Goal: Transaction & Acquisition: Subscribe to service/newsletter

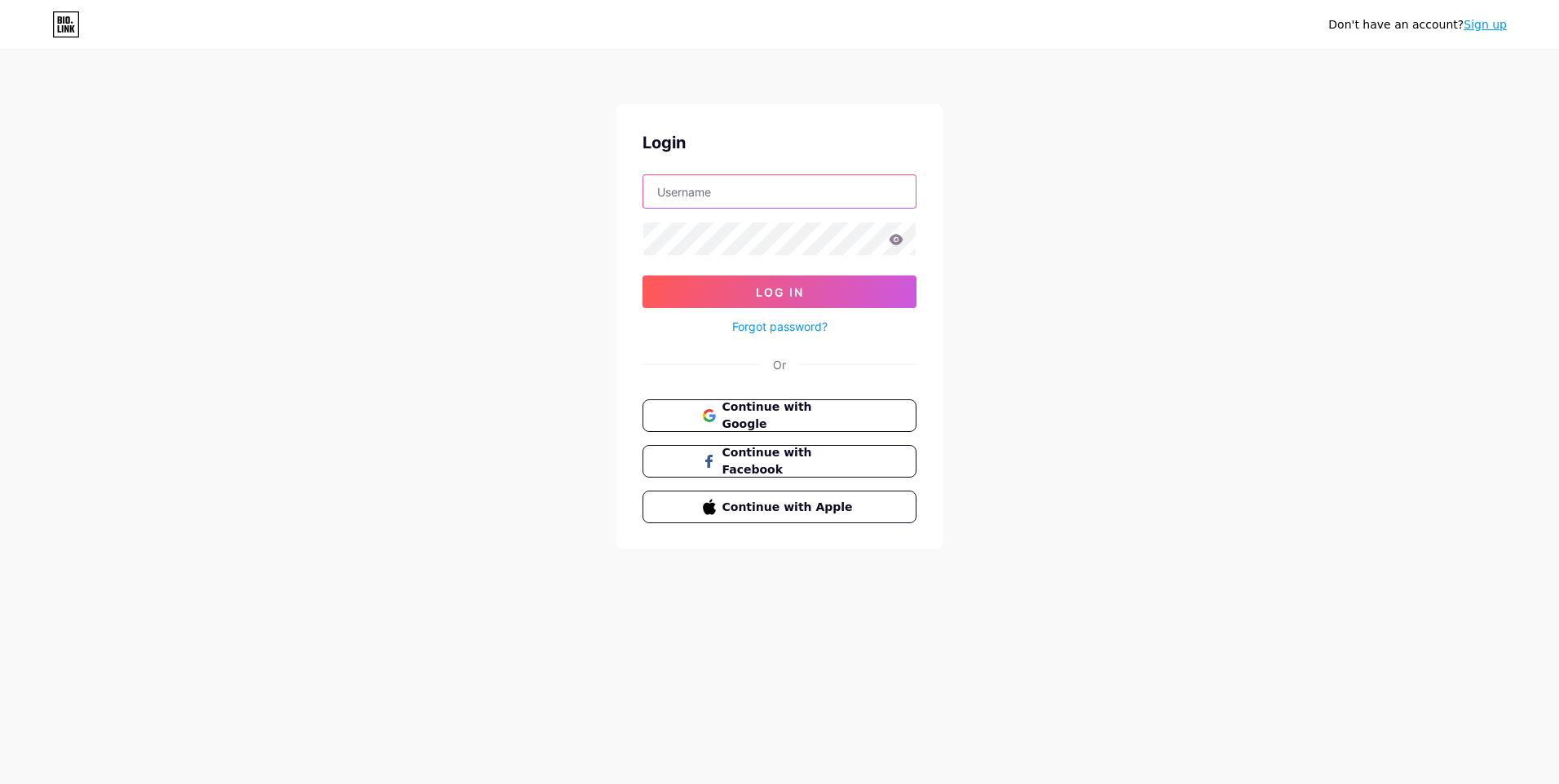
click at [717, 188] on input "text" at bounding box center [780, 192] width 272 height 33
paste input "appolinedentalcare"
type input "appolinedentalcare"
drag, startPoint x: 1503, startPoint y: 26, endPoint x: 1474, endPoint y: 32, distance: 29.6
click at [1501, 26] on link "Sign up" at bounding box center [1485, 25] width 44 height 13
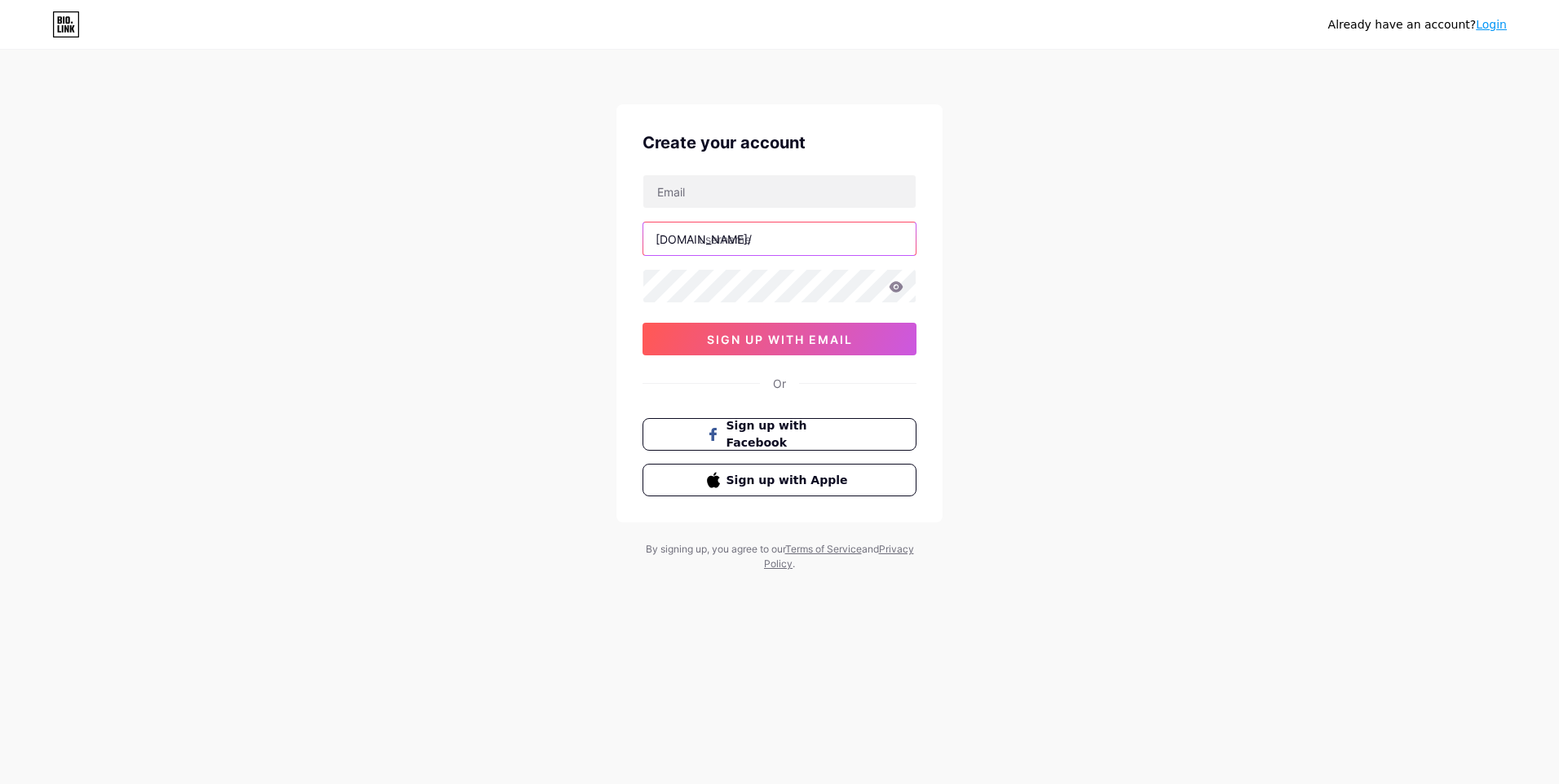
click at [792, 235] on input "text" at bounding box center [780, 239] width 272 height 33
paste input "appolinedentalcare"
type input "appolinedentalcare"
click at [710, 193] on input "text" at bounding box center [780, 192] width 272 height 33
paste input "[EMAIL_ADDRESS][DOMAIN_NAME]"
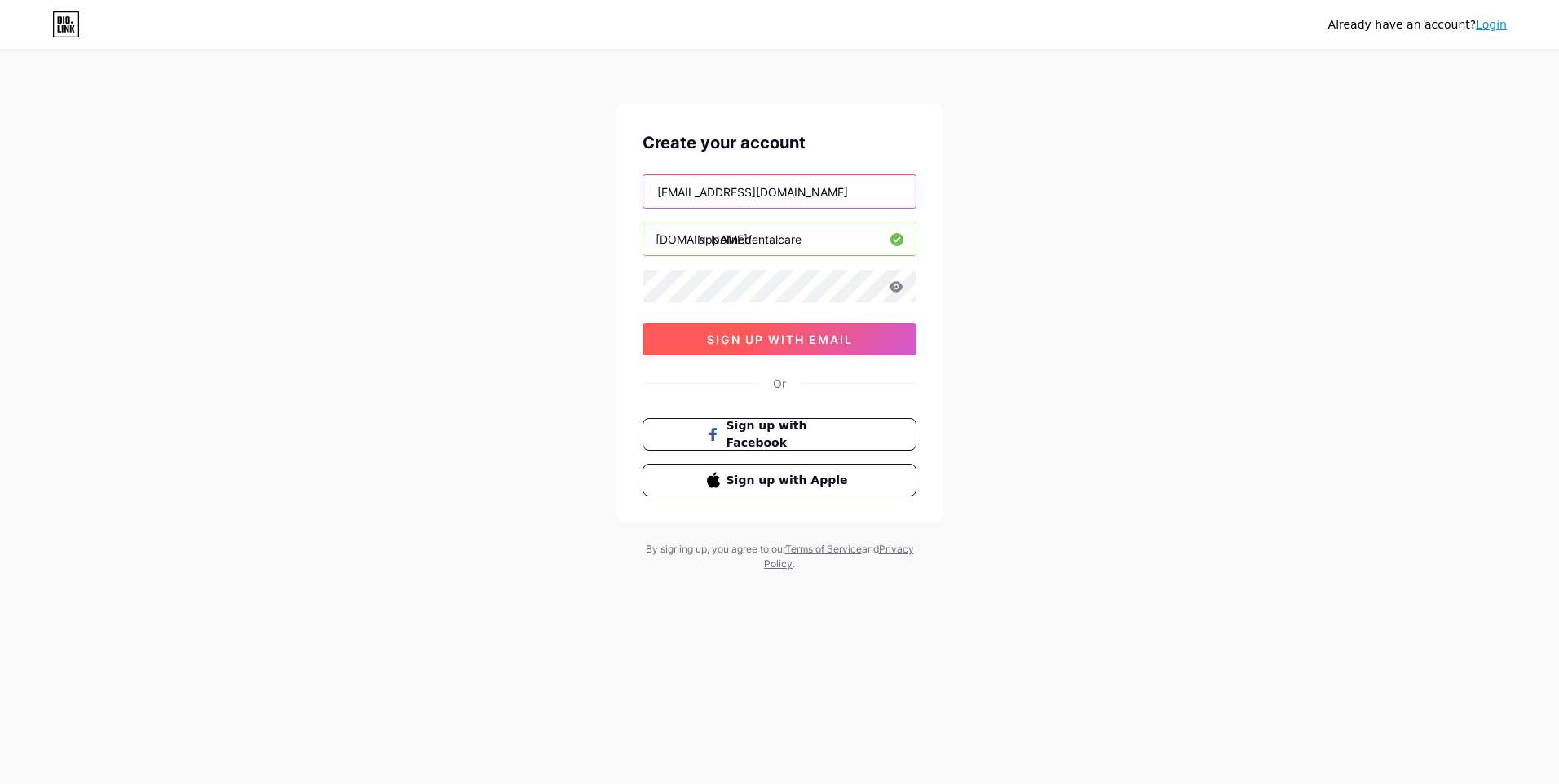
type input "[EMAIL_ADDRESS][DOMAIN_NAME]"
click at [731, 341] on span "sign up with email" at bounding box center [780, 339] width 146 height 14
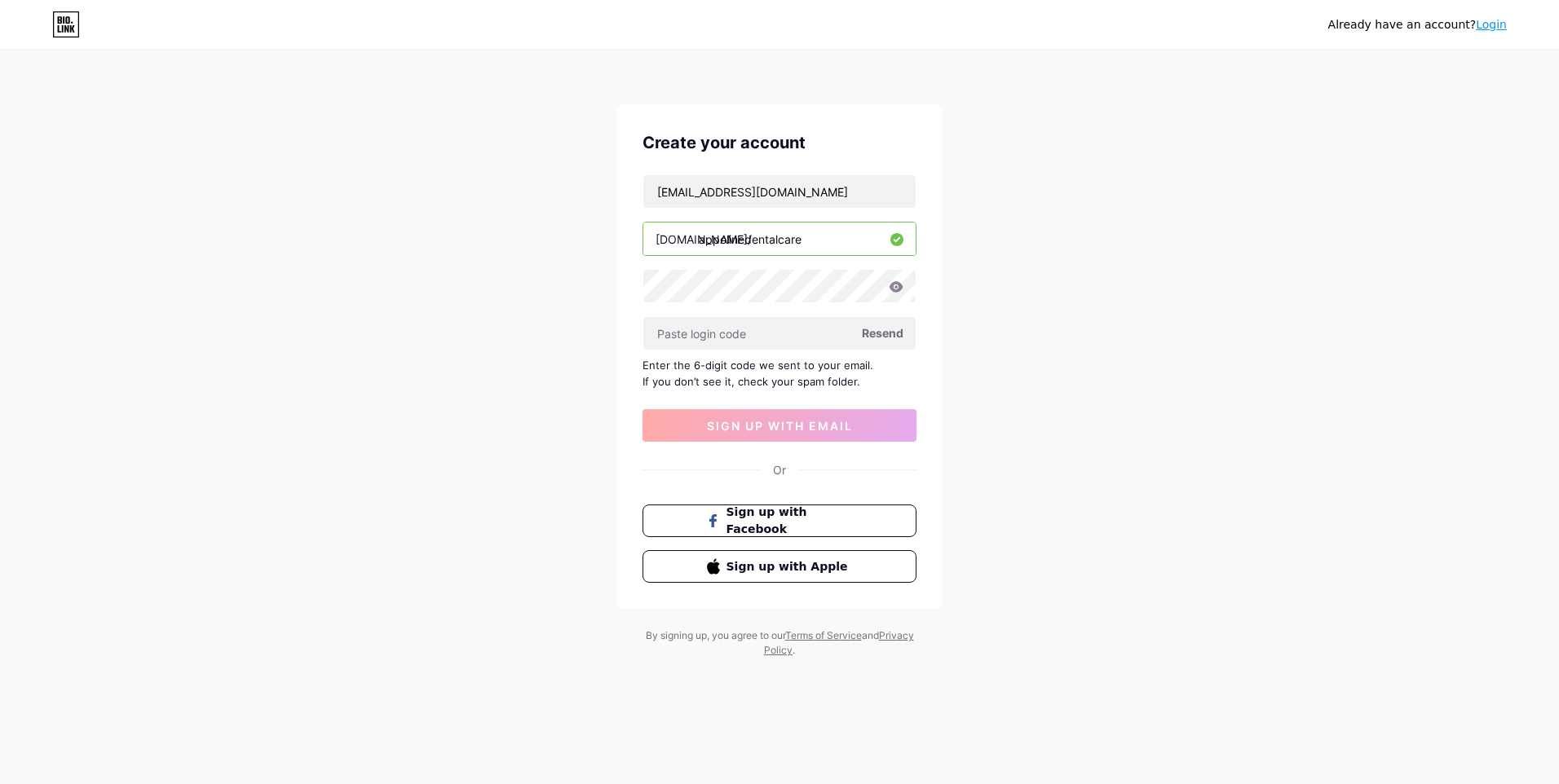
click at [877, 324] on span "Resend" at bounding box center [882, 332] width 42 height 17
paste input "800867"
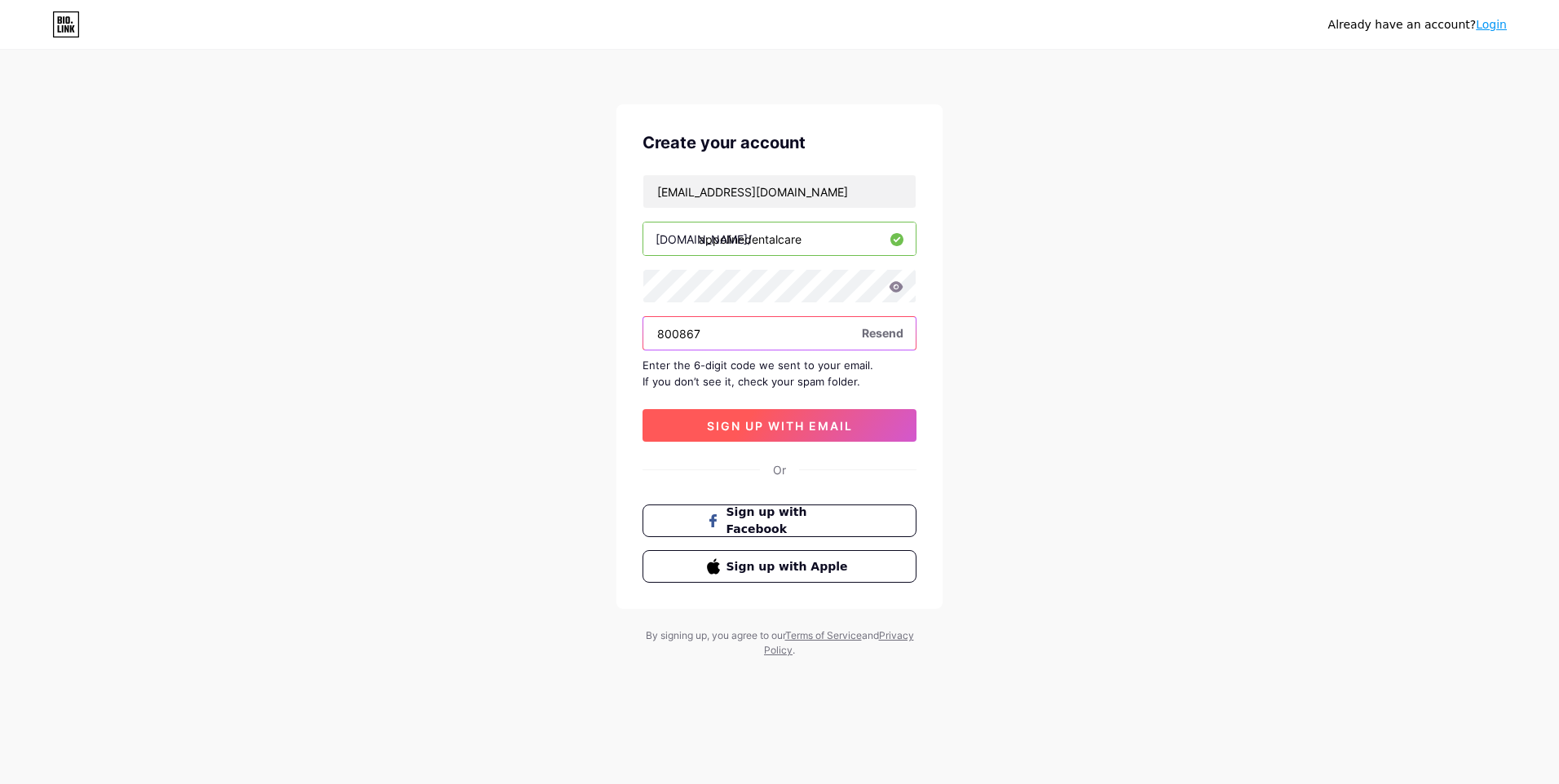
type input "800867"
click at [756, 427] on span "sign up with email" at bounding box center [780, 425] width 146 height 14
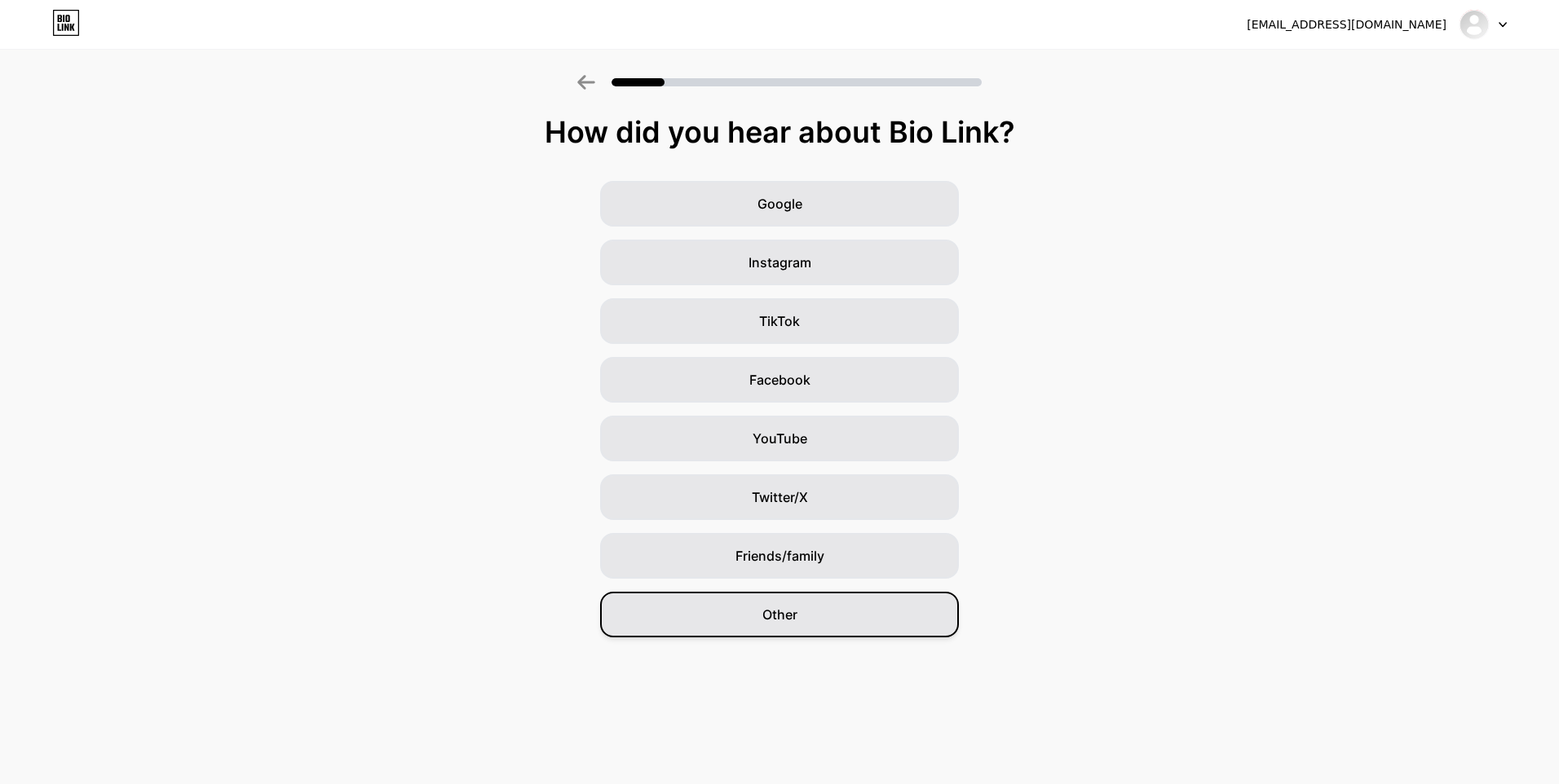
click at [779, 614] on span "Other" at bounding box center [780, 615] width 35 height 20
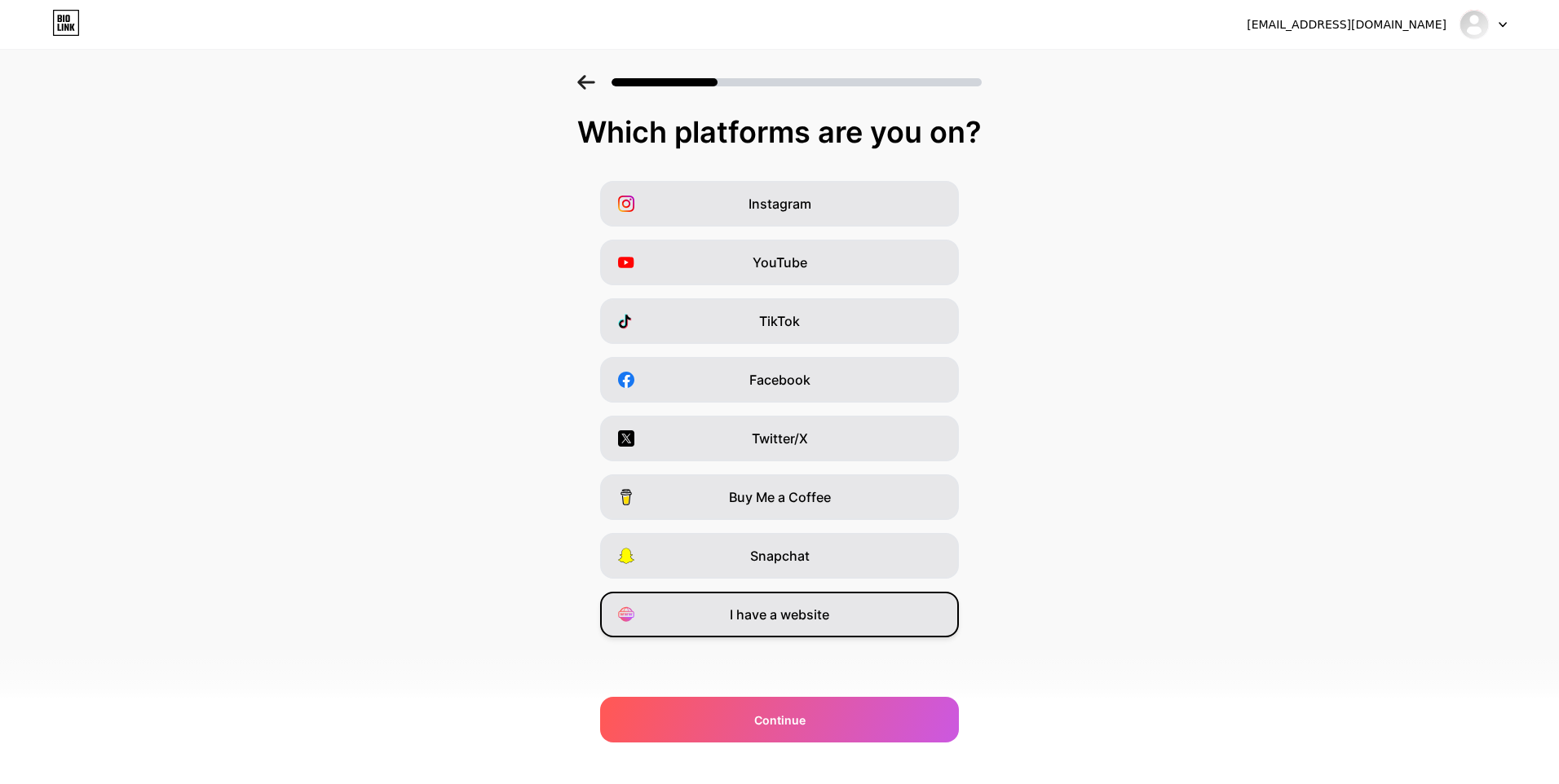
click at [767, 628] on div "I have a website" at bounding box center [780, 614] width 359 height 45
click at [754, 615] on span "I have a website" at bounding box center [780, 615] width 100 height 20
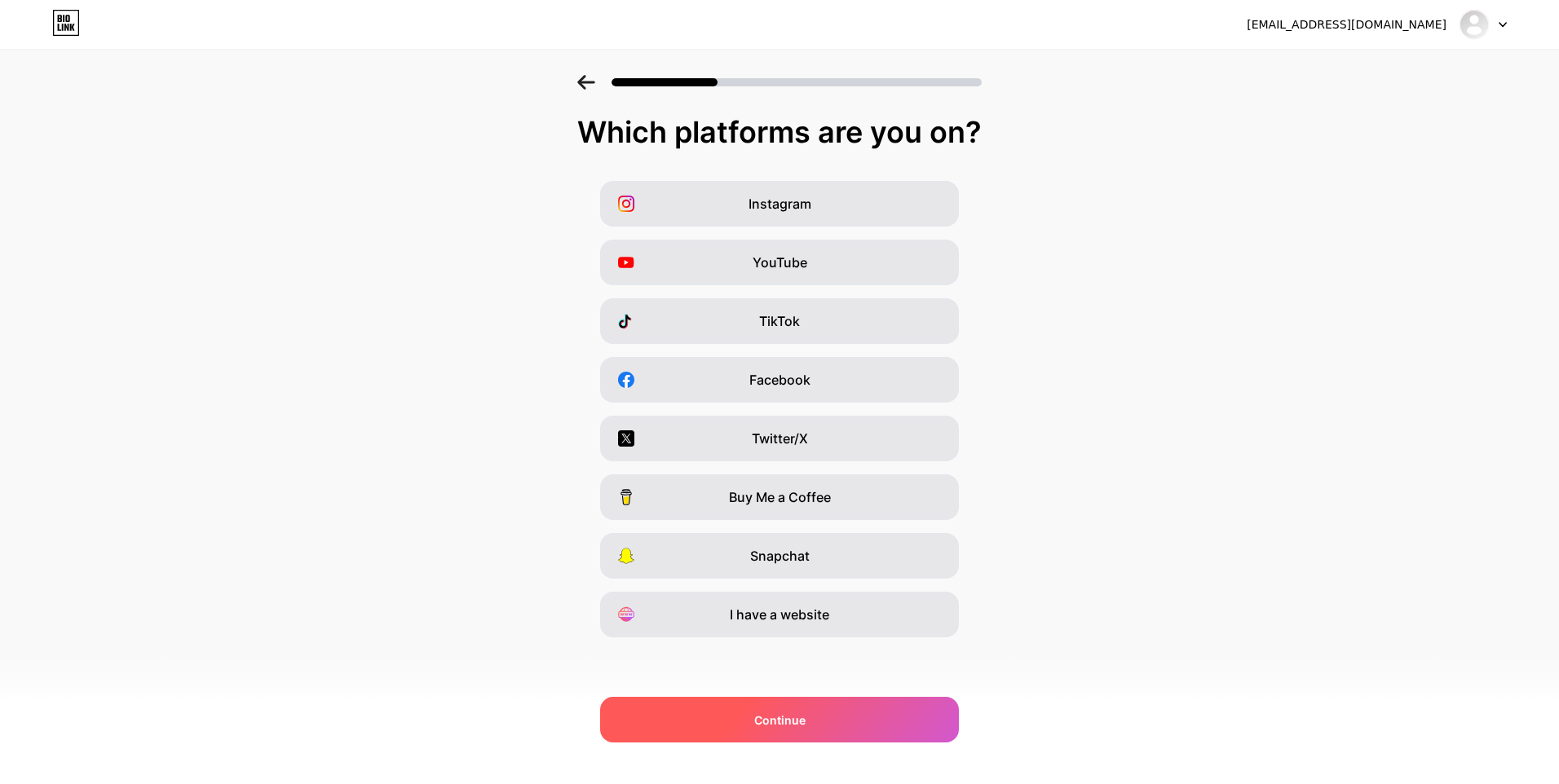
click at [764, 714] on span "Continue" at bounding box center [780, 720] width 51 height 17
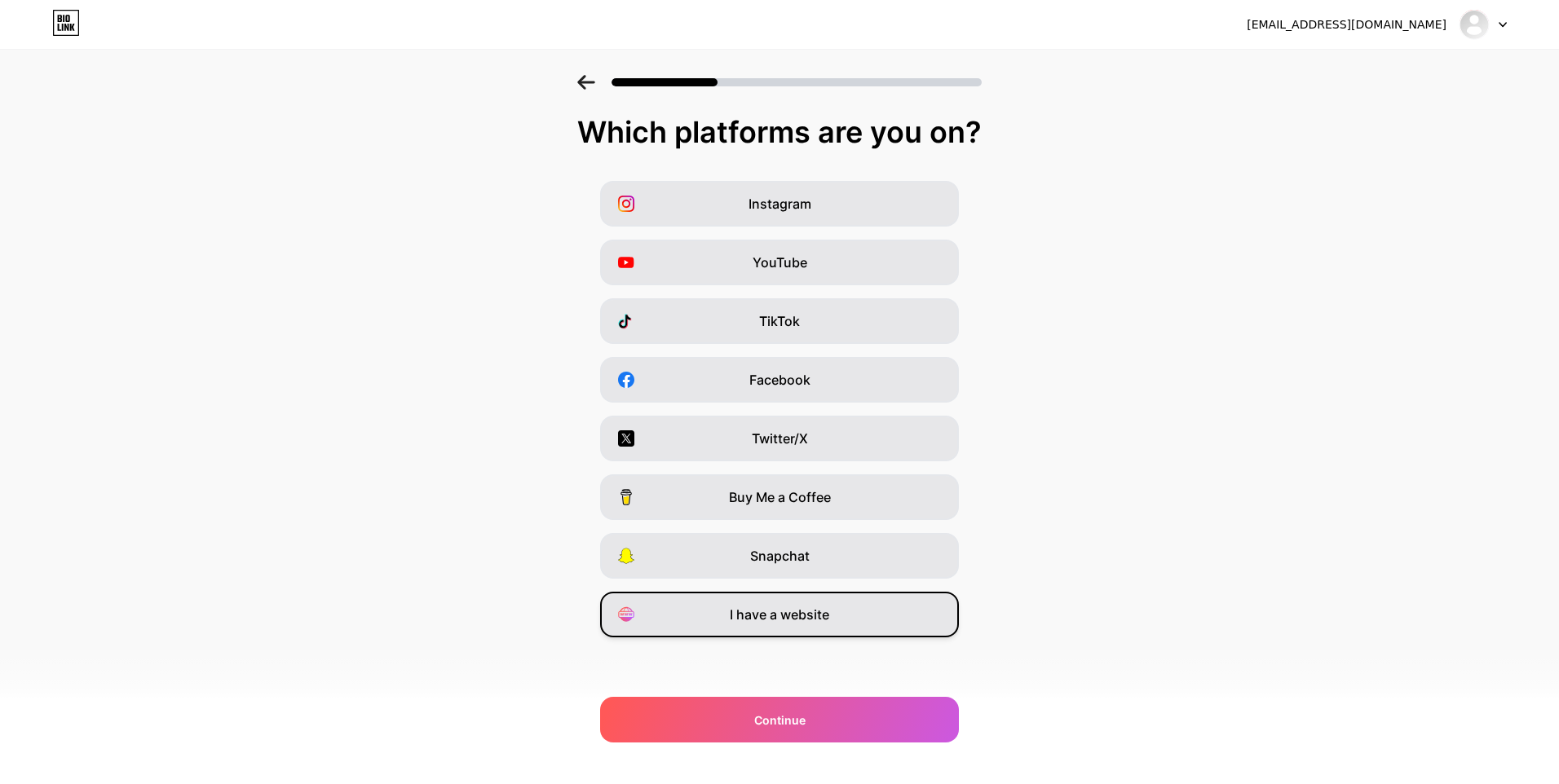
click at [750, 616] on span "I have a website" at bounding box center [780, 615] width 100 height 20
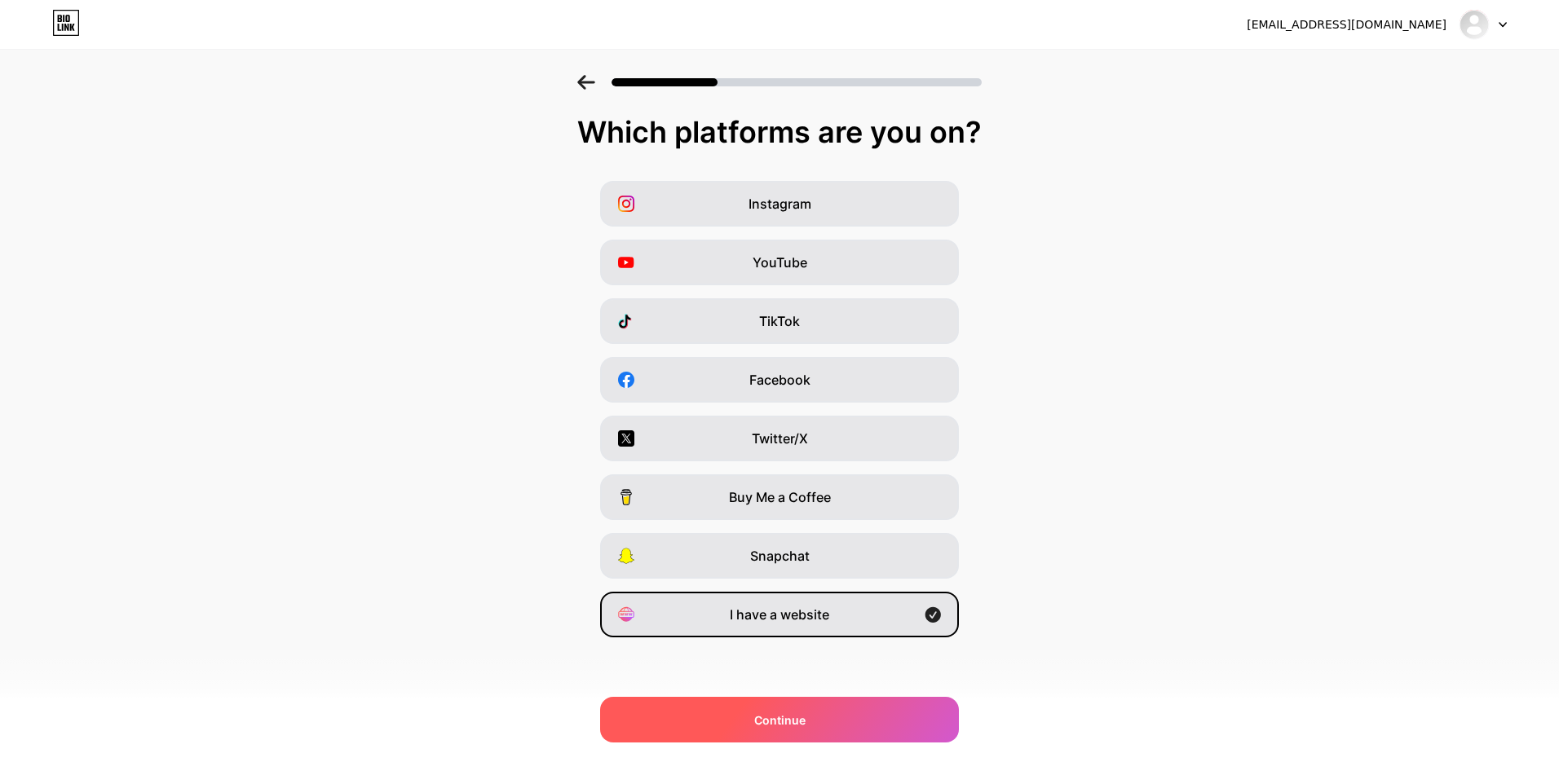
click at [769, 718] on span "Continue" at bounding box center [780, 720] width 51 height 17
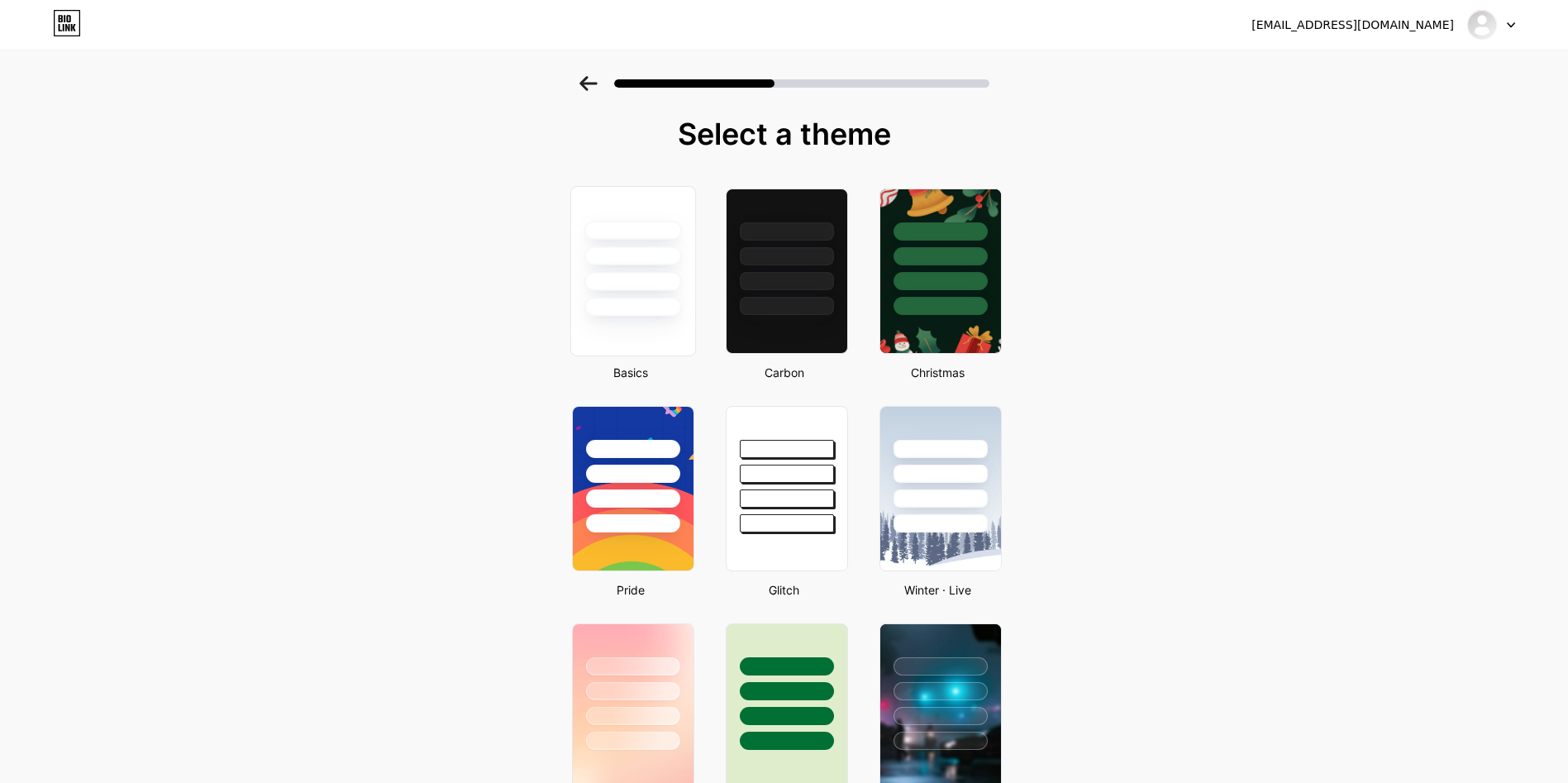
click at [653, 328] on div at bounding box center [633, 271] width 126 height 170
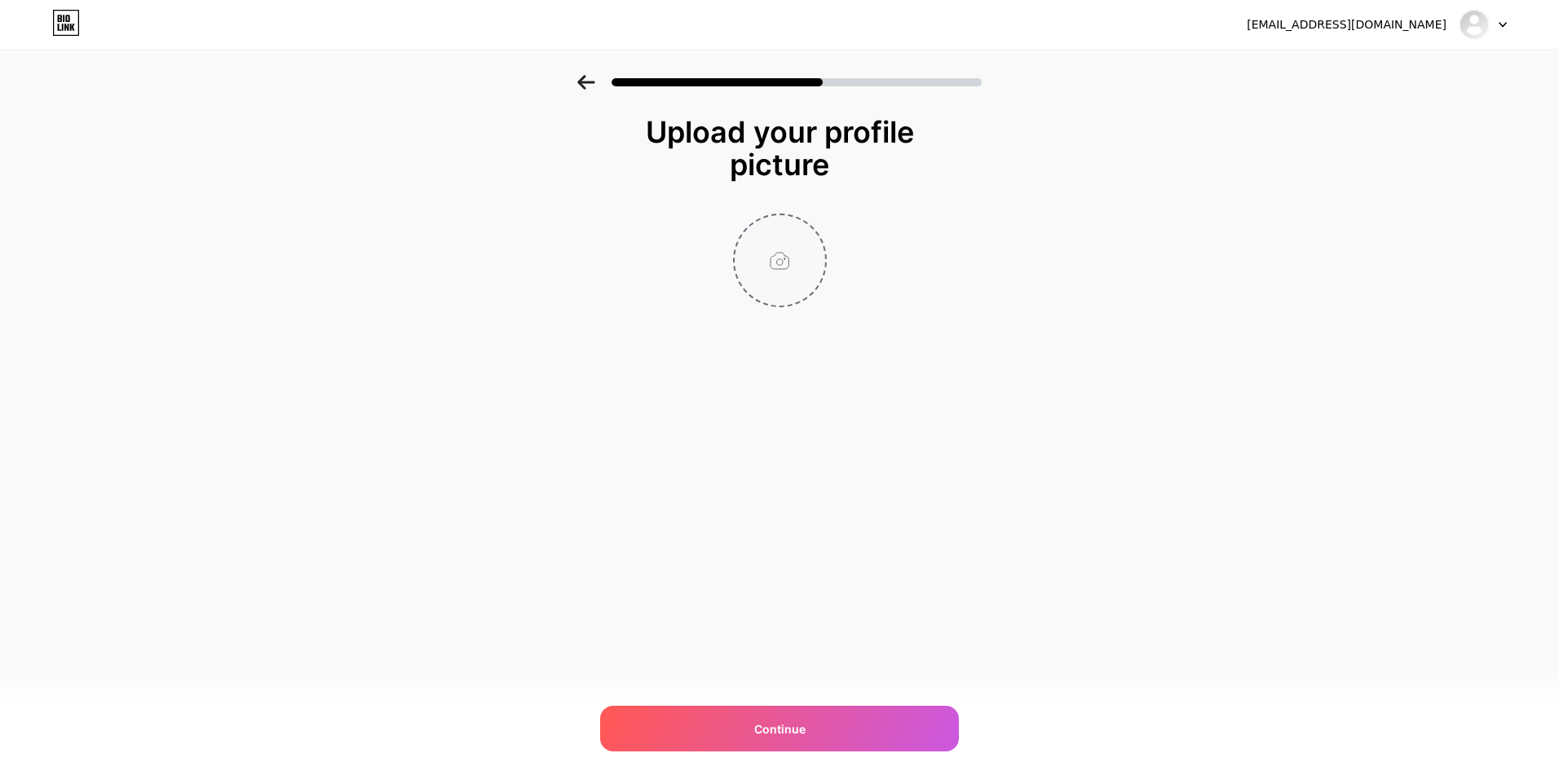
click at [771, 277] on input "file" at bounding box center [780, 261] width 91 height 90
type input "C:\fakepath\500px.jpg"
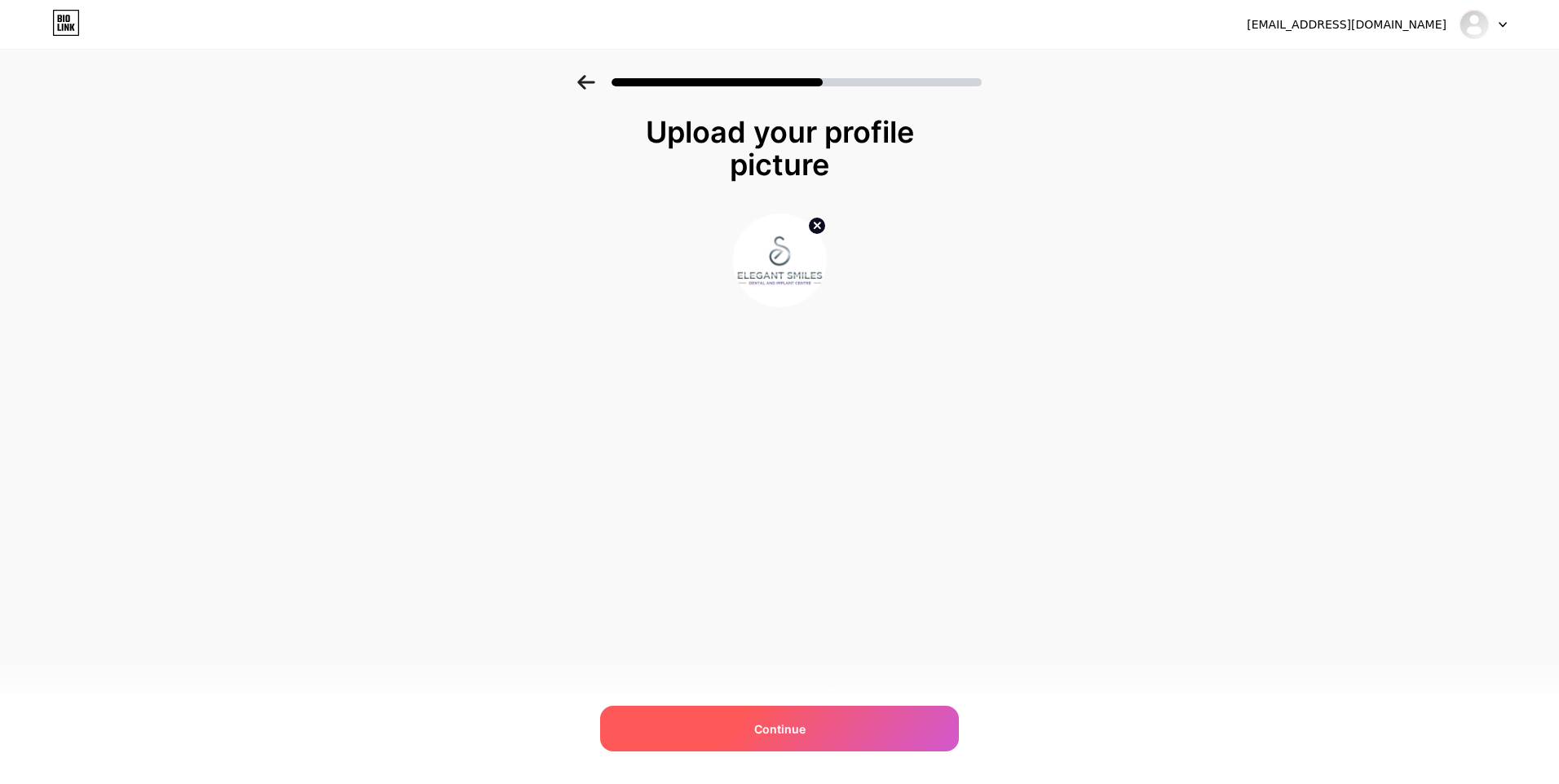
click at [778, 725] on span "Continue" at bounding box center [780, 729] width 51 height 17
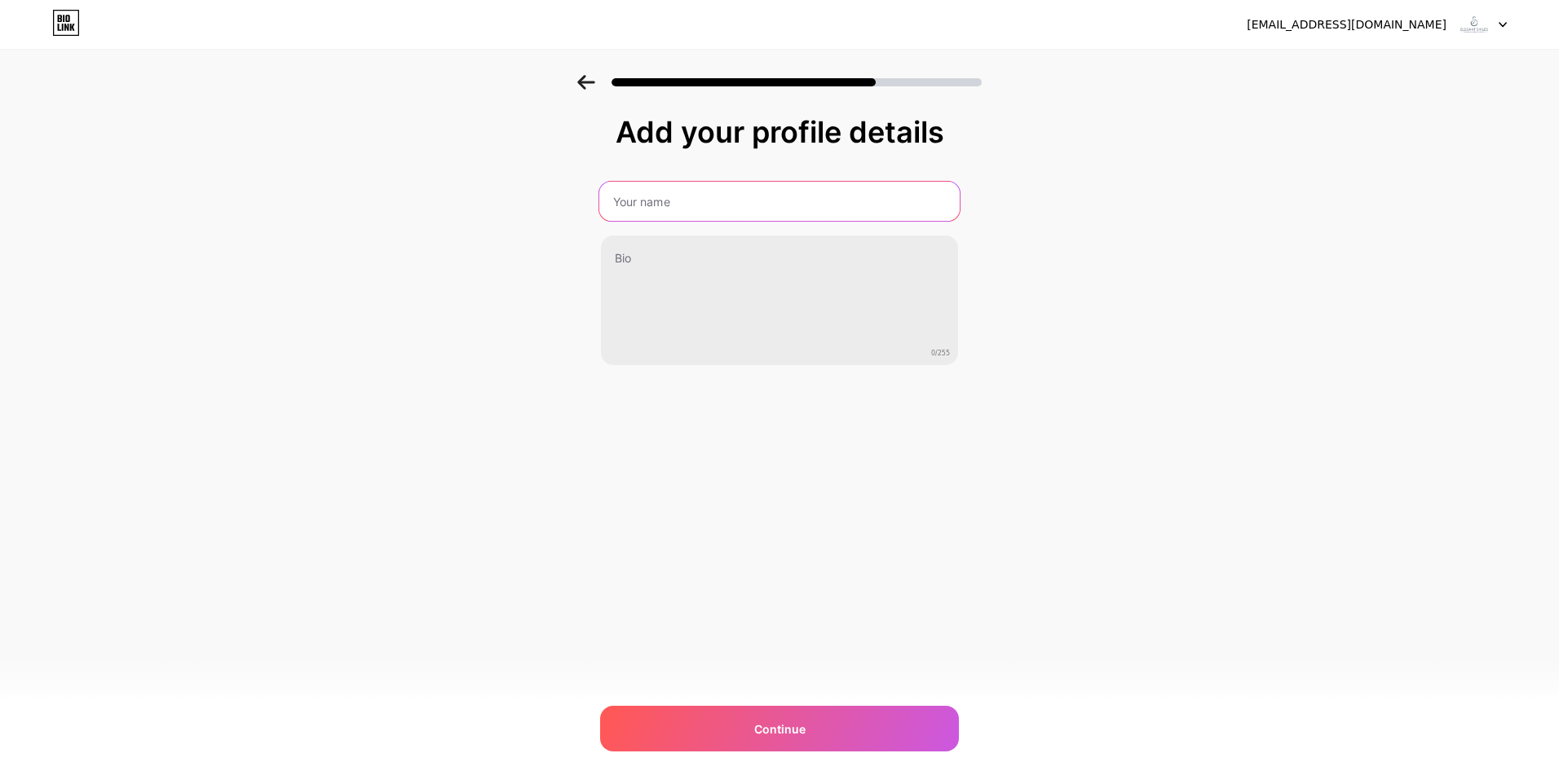
click at [702, 211] on input "text" at bounding box center [780, 202] width 361 height 39
paste input "Appoline Dental Care"
type input "Appoline Dental Care"
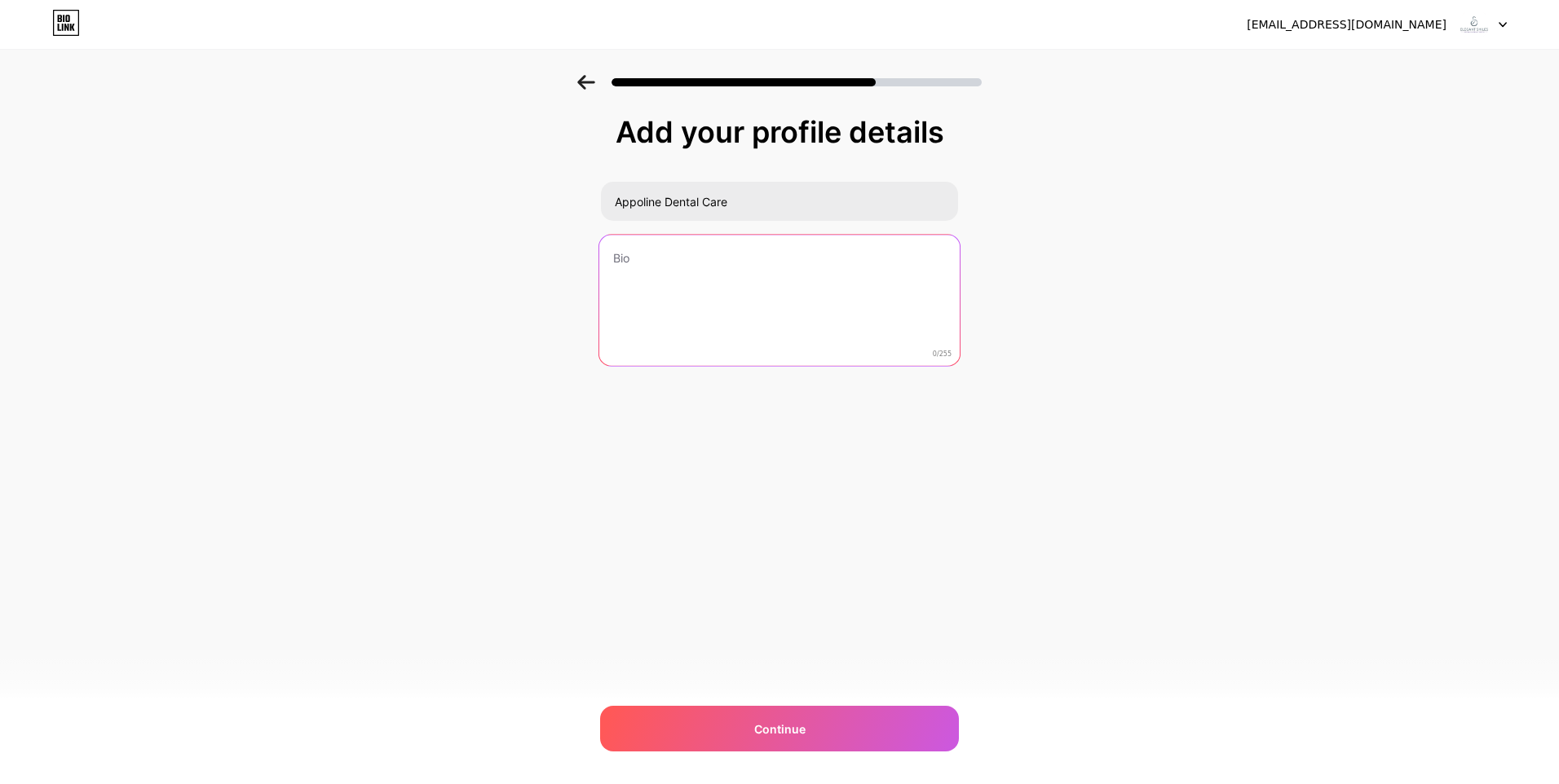
click at [640, 284] on textarea at bounding box center [780, 300] width 361 height 132
paste textarea "Welcome to our state-of-the-art dental practice! We provide a welcoming and com…"
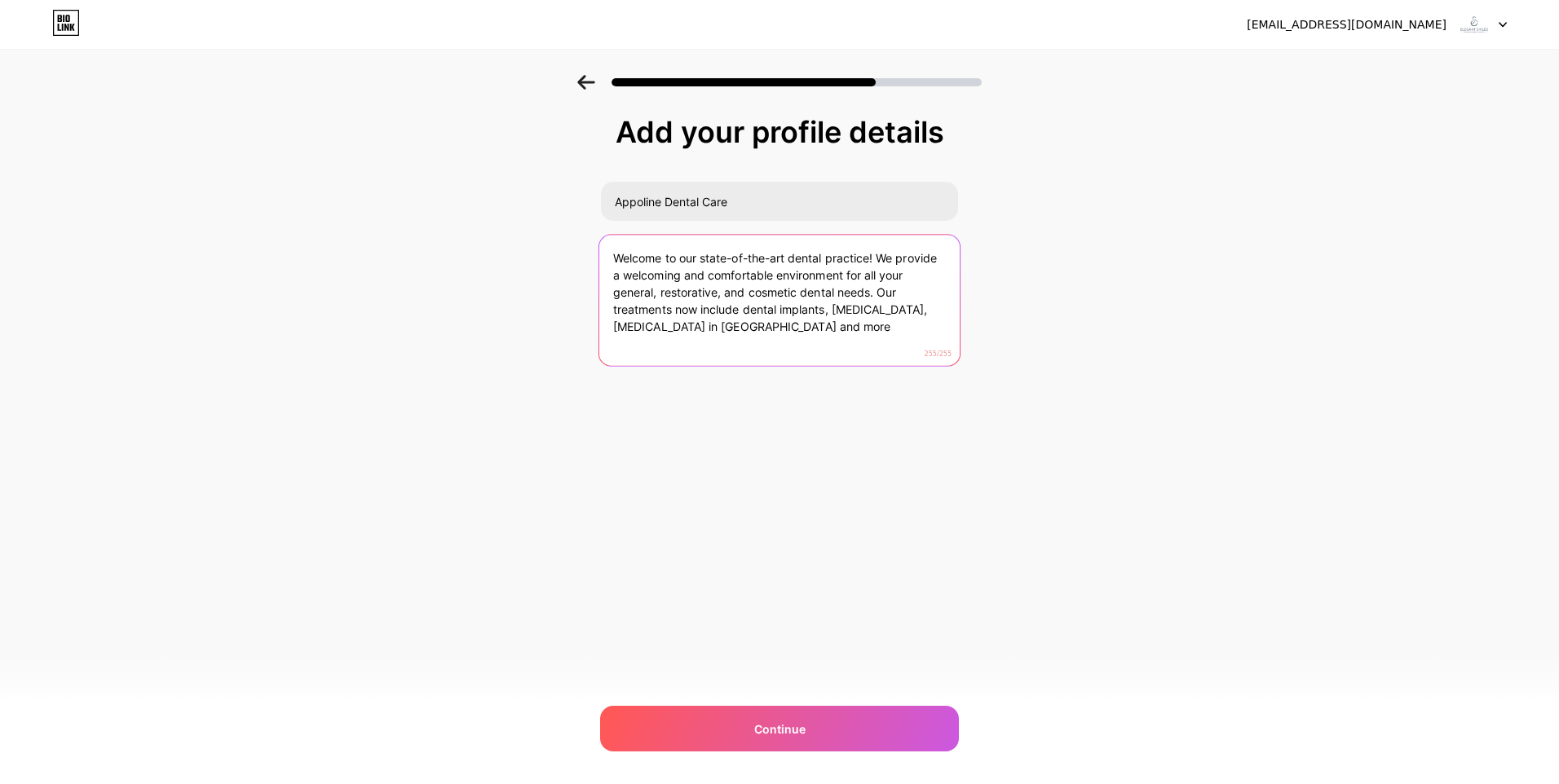
drag, startPoint x: 883, startPoint y: 294, endPoint x: 887, endPoint y: 321, distance: 27.3
click at [887, 321] on textarea "Welcome to our state-of-the-art dental practice! We provide a welcoming and com…" at bounding box center [780, 300] width 361 height 132
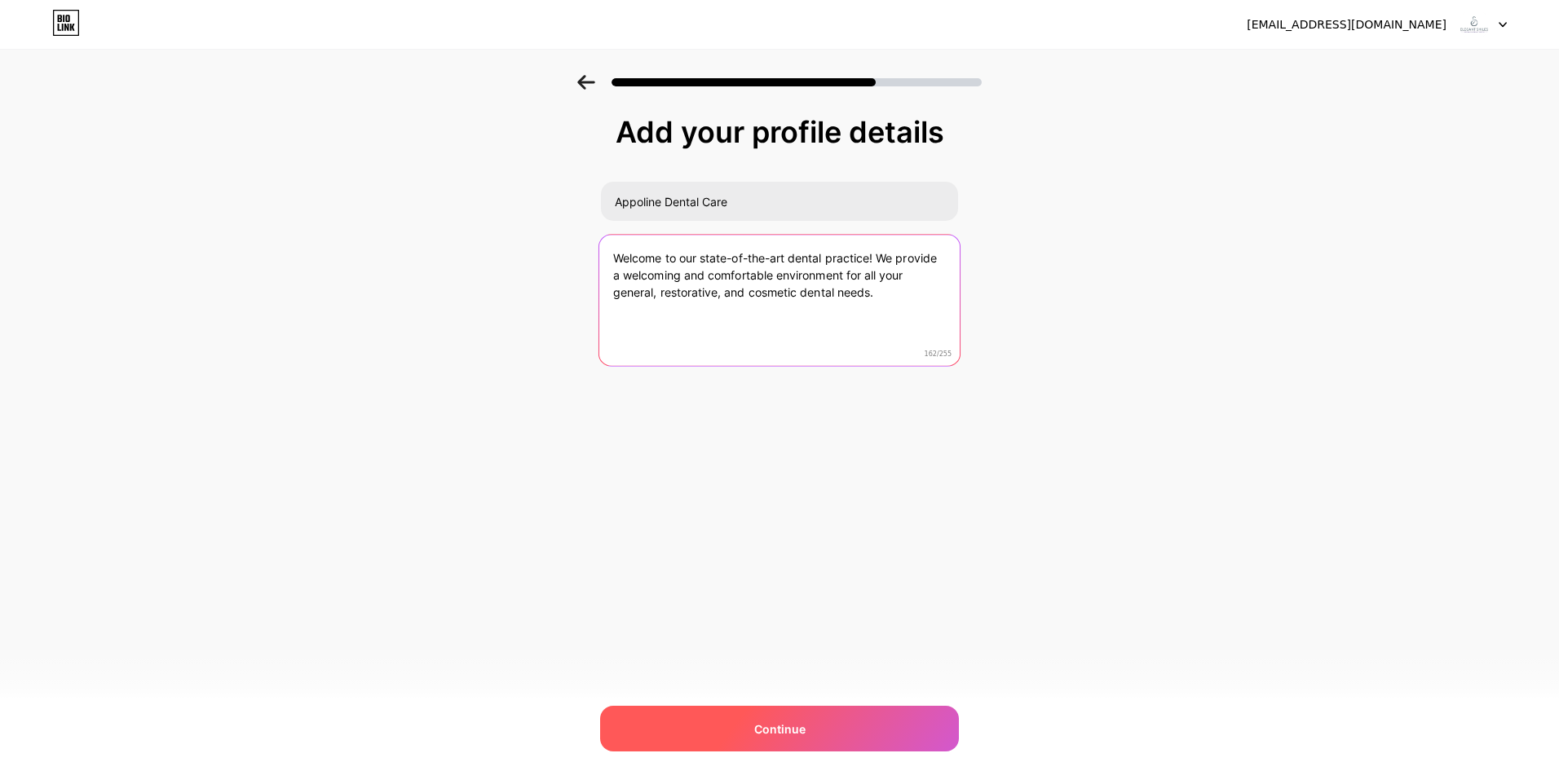
type textarea "Welcome to our state-of-the-art dental practice! We provide a welcoming and com…"
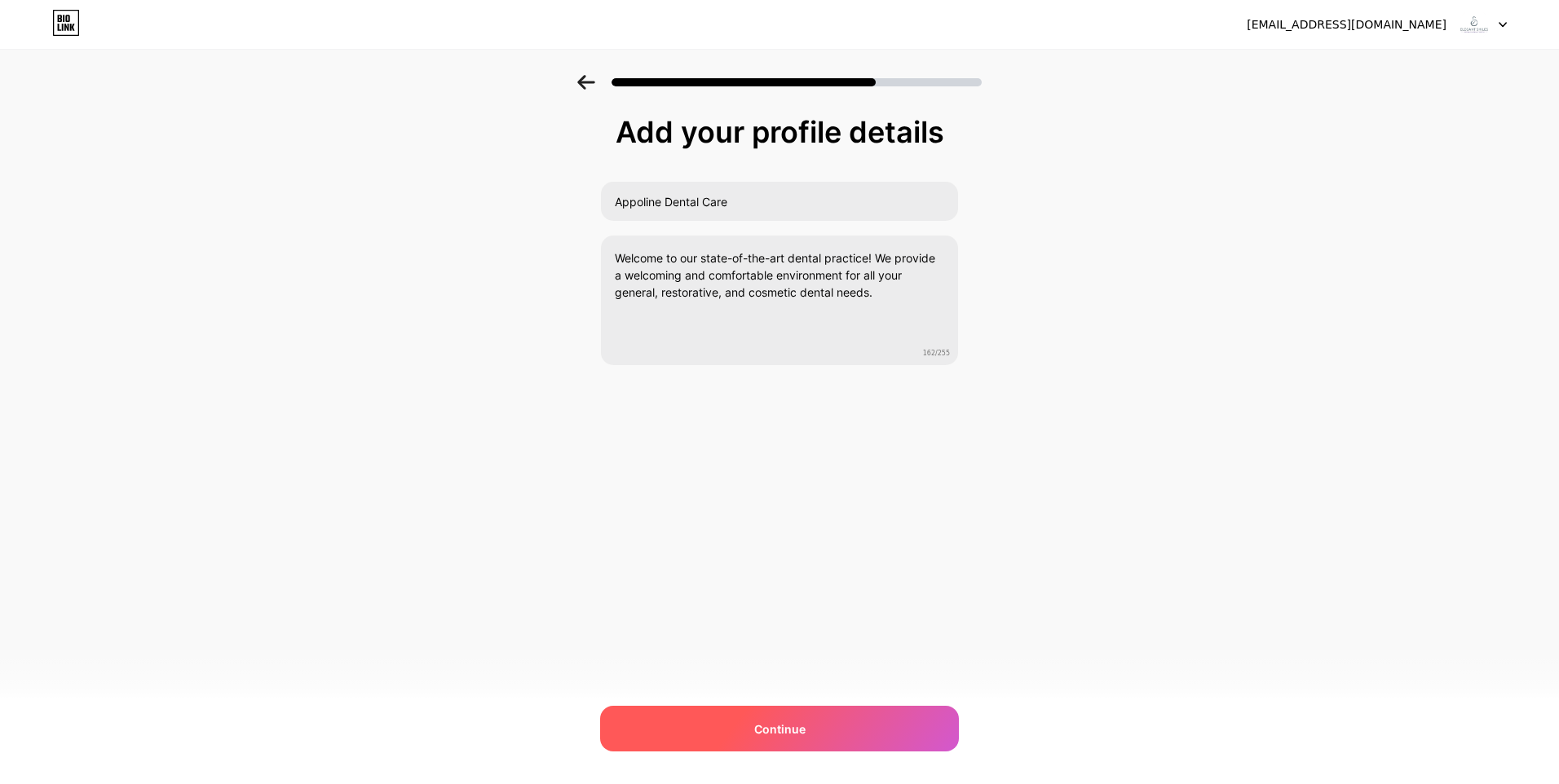
click at [785, 735] on span "Continue" at bounding box center [780, 729] width 51 height 17
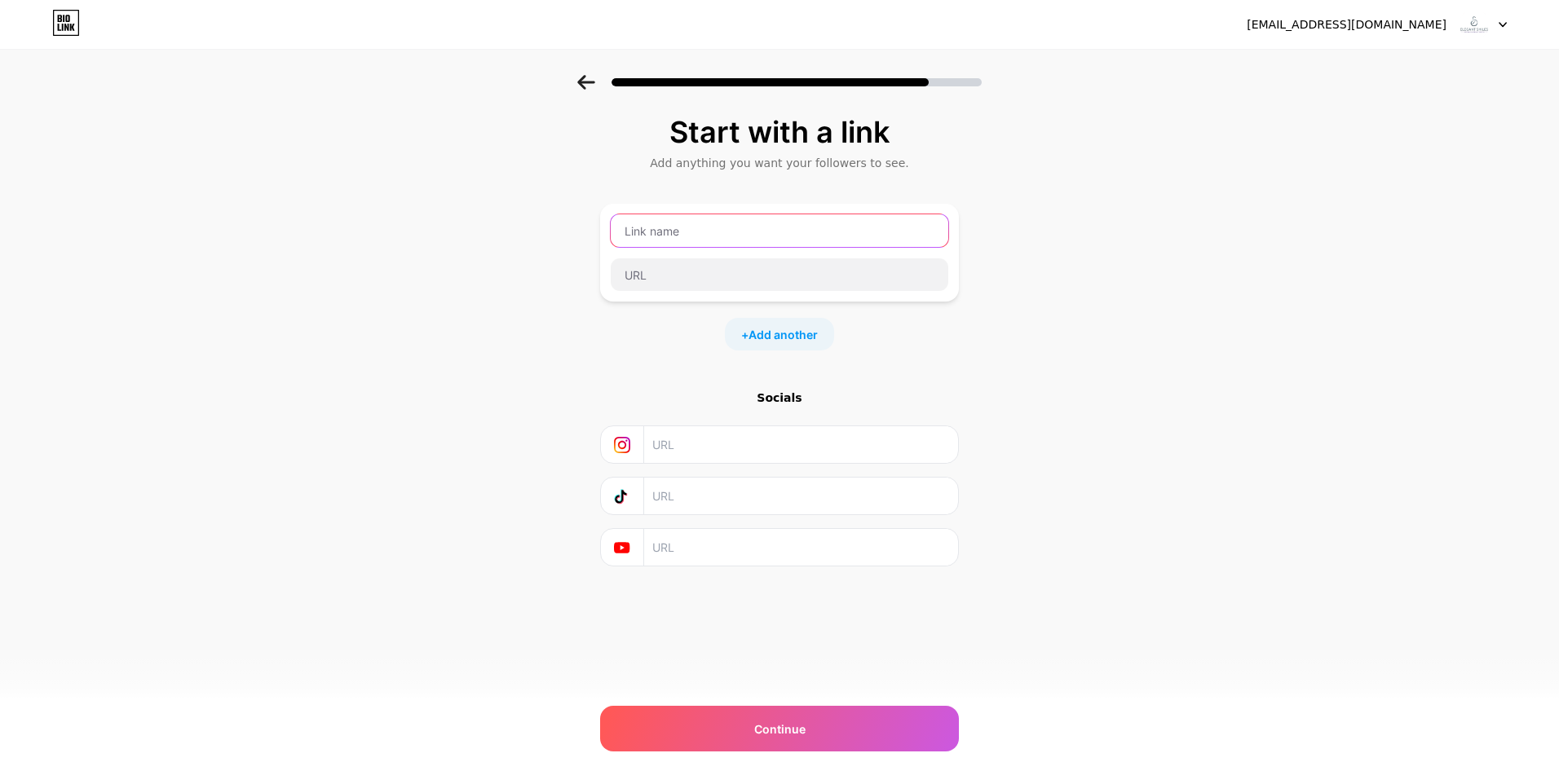
click at [659, 232] on input "text" at bounding box center [780, 231] width 337 height 33
paste input "Orthodontics [PERSON_NAME]"
type input "Orthodontics [PERSON_NAME]"
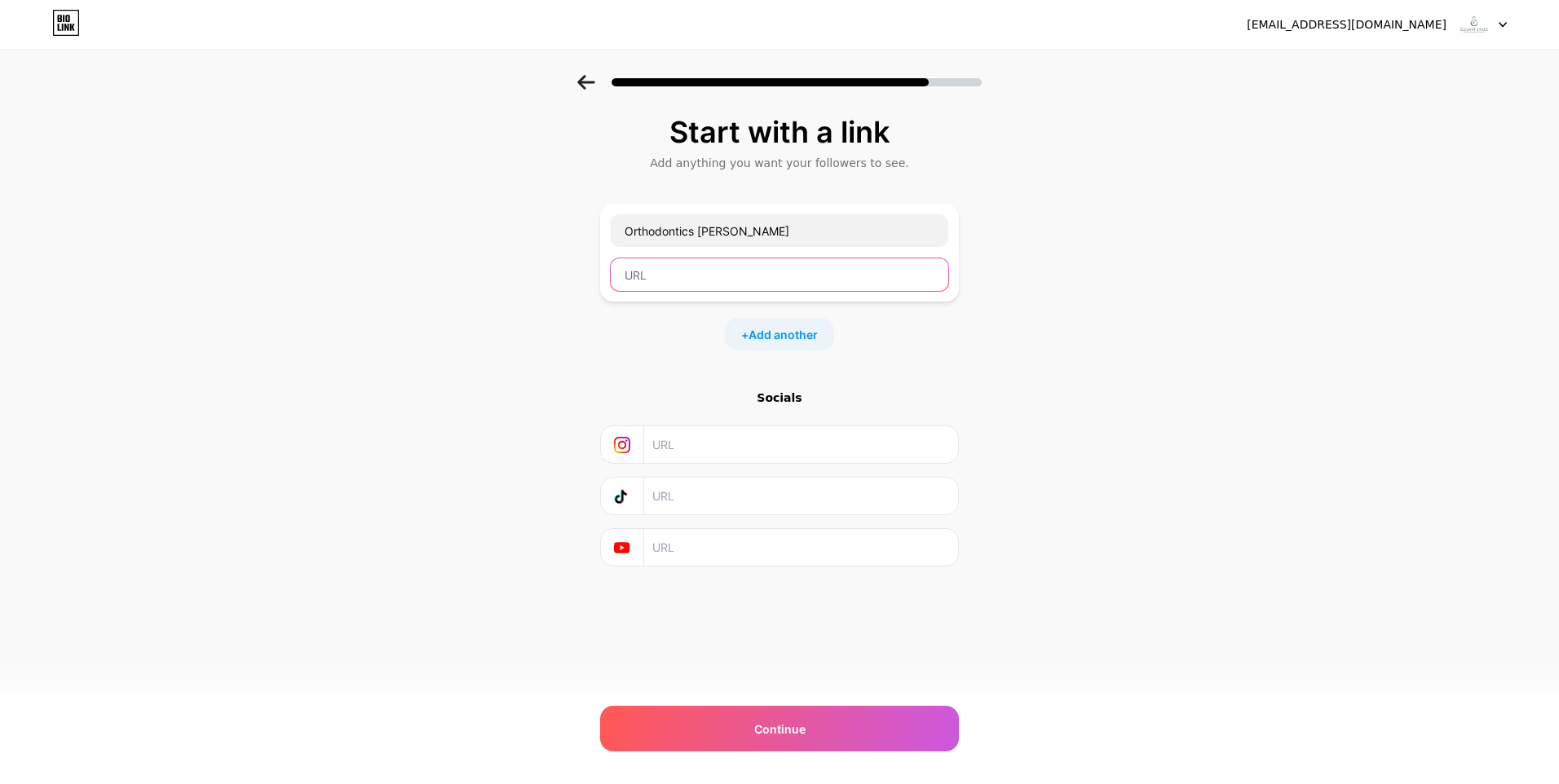
click at [742, 281] on input "text" at bounding box center [780, 275] width 337 height 33
paste input "[URL][DOMAIN_NAME]"
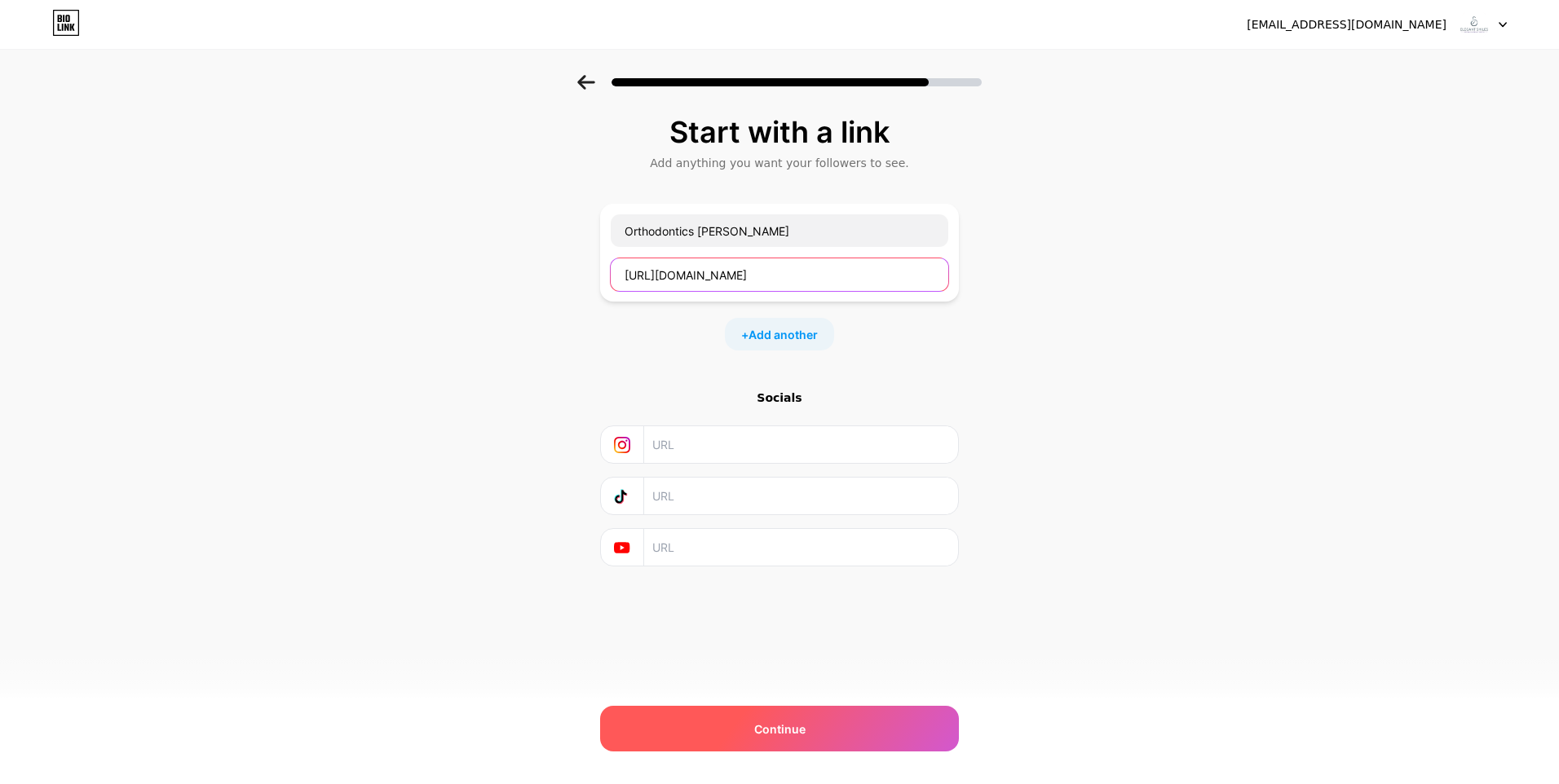
type input "[URL][DOMAIN_NAME]"
click at [816, 733] on div "Continue" at bounding box center [780, 728] width 359 height 45
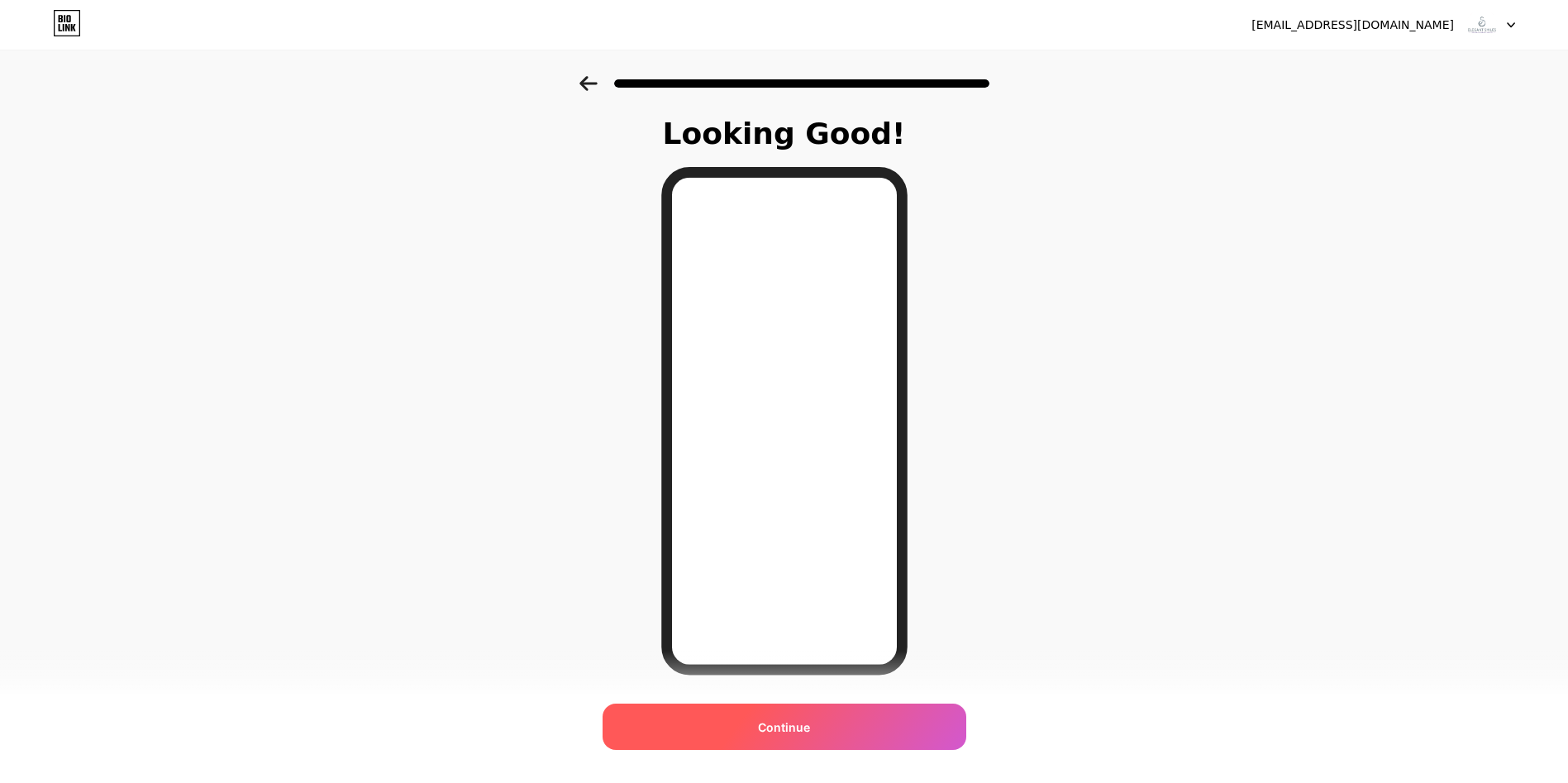
click at [809, 730] on span "Continue" at bounding box center [784, 727] width 52 height 18
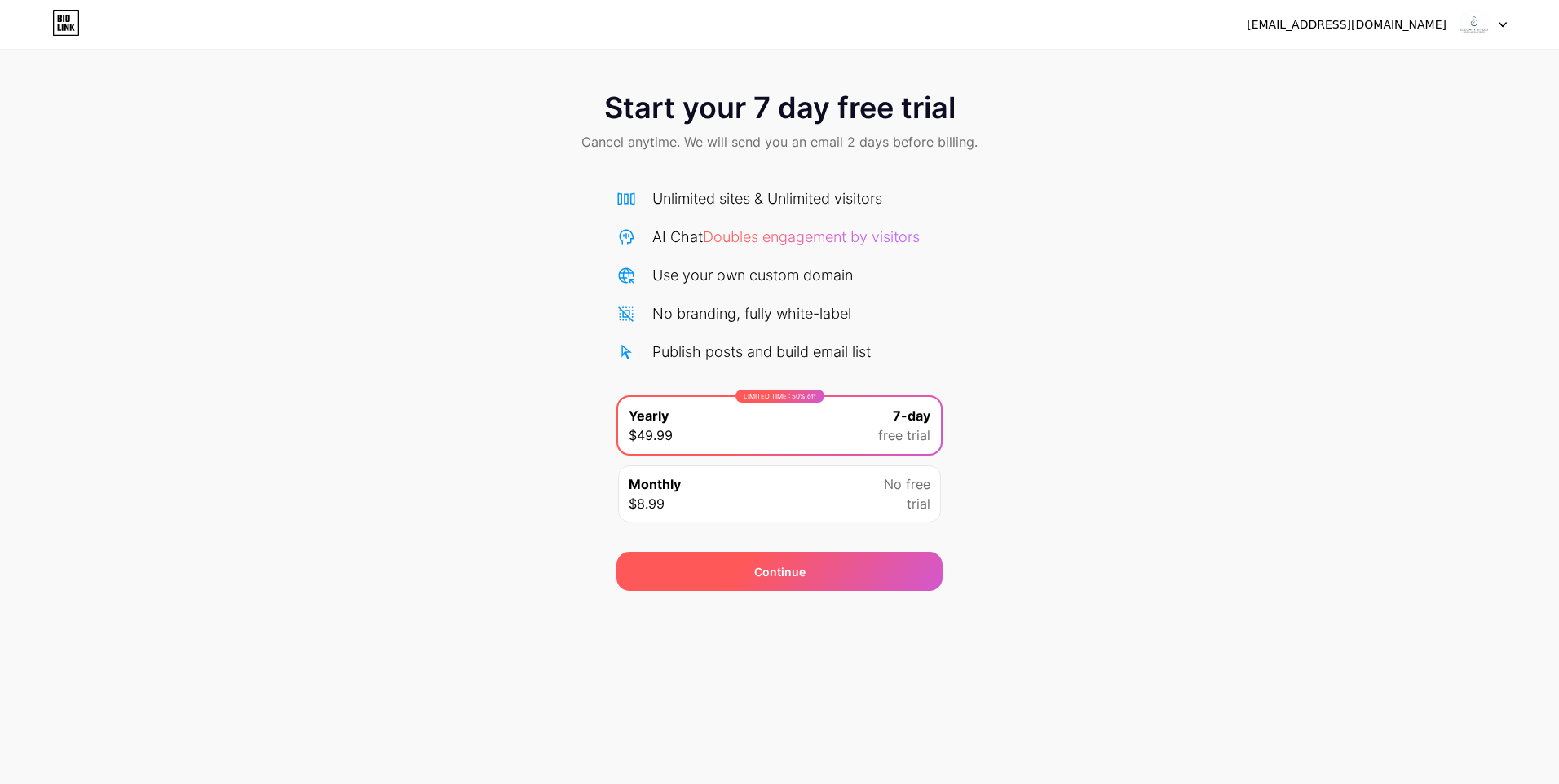
click at [762, 574] on span "Continue" at bounding box center [780, 572] width 51 height 17
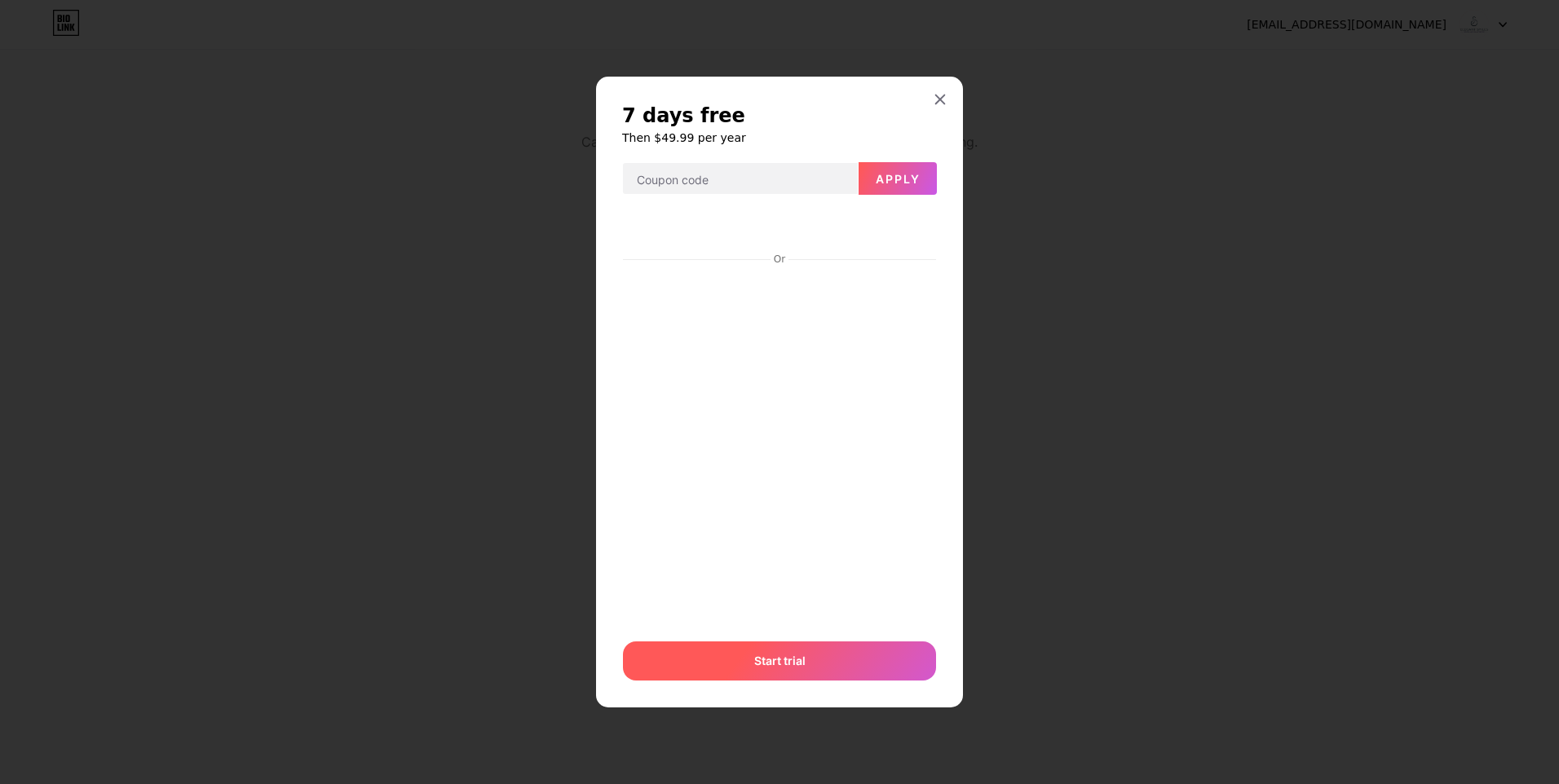
click at [770, 650] on div "Start trial" at bounding box center [780, 661] width 313 height 39
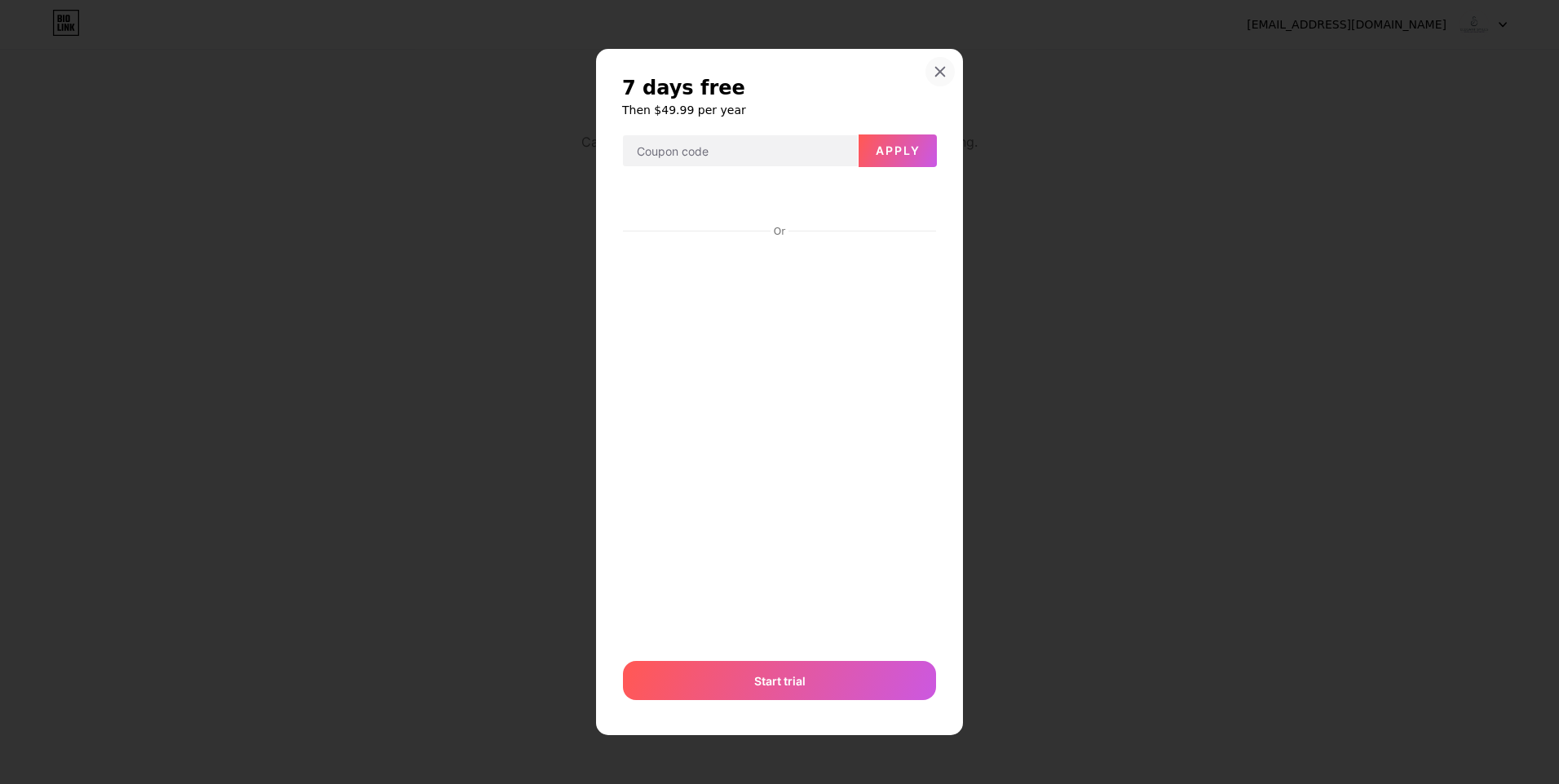
click at [940, 63] on div at bounding box center [940, 72] width 30 height 30
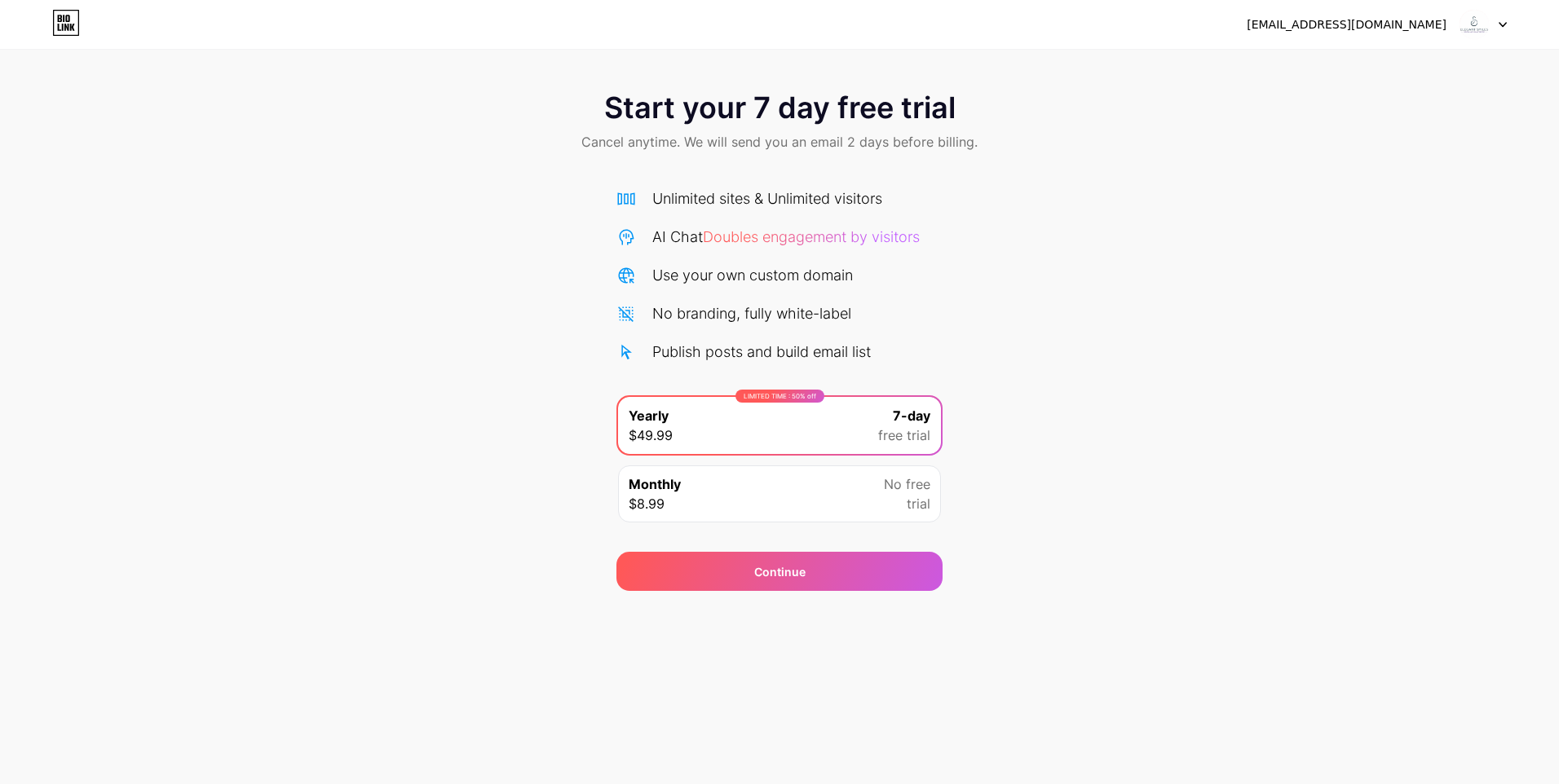
click at [812, 505] on div "Monthly $8.99 No free trial" at bounding box center [780, 494] width 323 height 57
click at [784, 434] on div "LIMITED TIME : 50% off Yearly $49.99 7-day free trial" at bounding box center [780, 424] width 323 height 57
click at [780, 567] on span "Continue" at bounding box center [780, 572] width 51 height 17
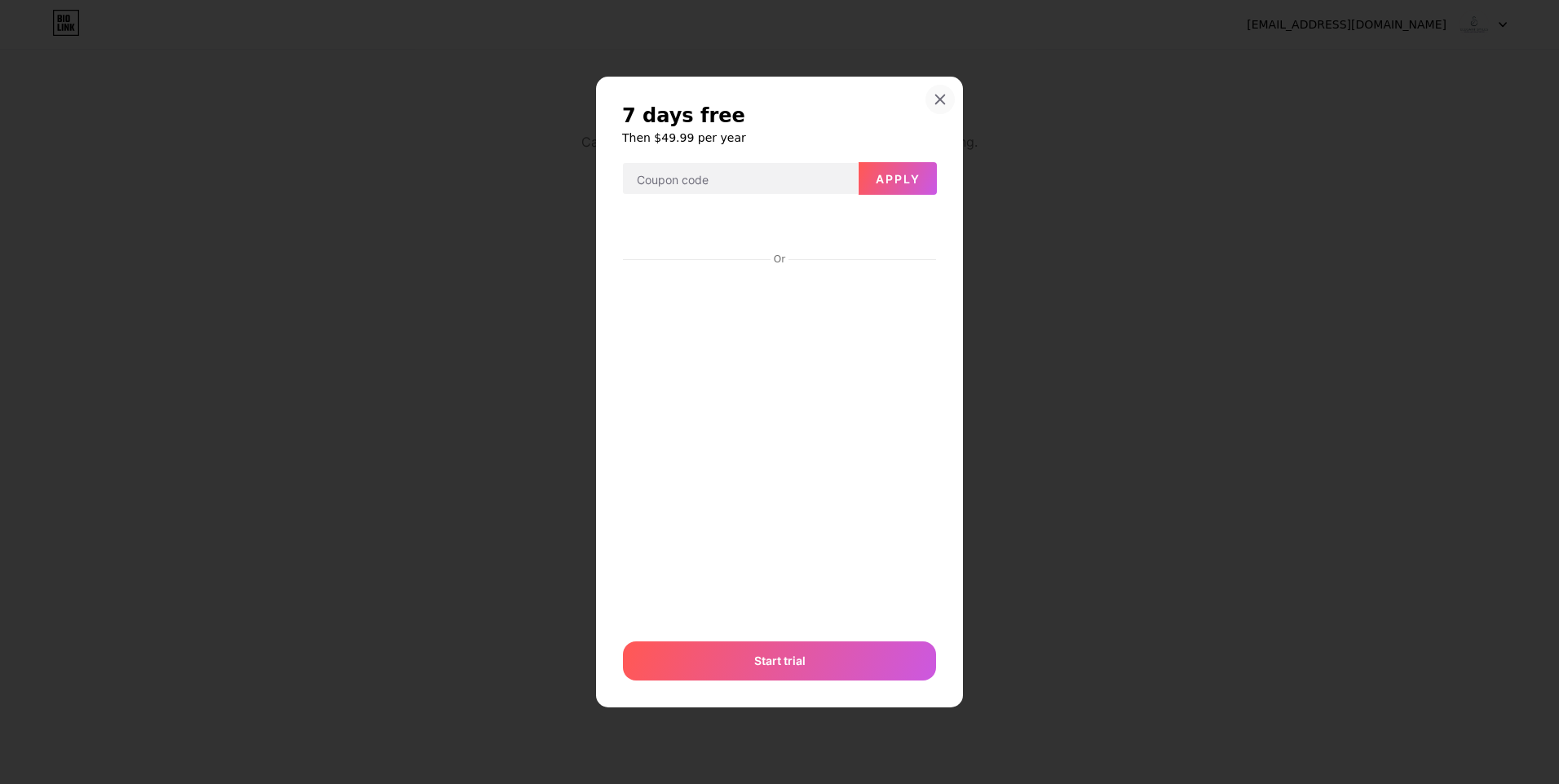
click at [940, 99] on icon at bounding box center [940, 100] width 9 height 9
